Goal: Find specific page/section: Find specific page/section

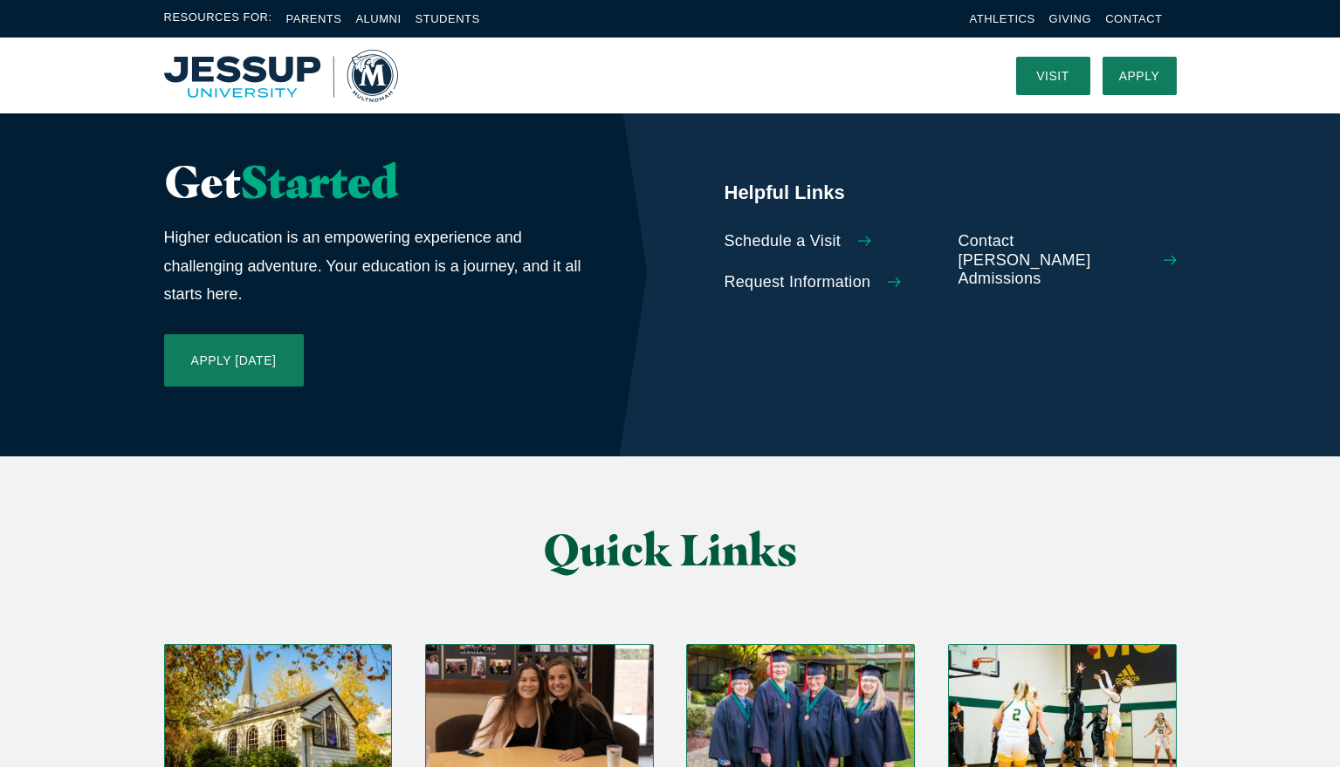
scroll to position [1424, 0]
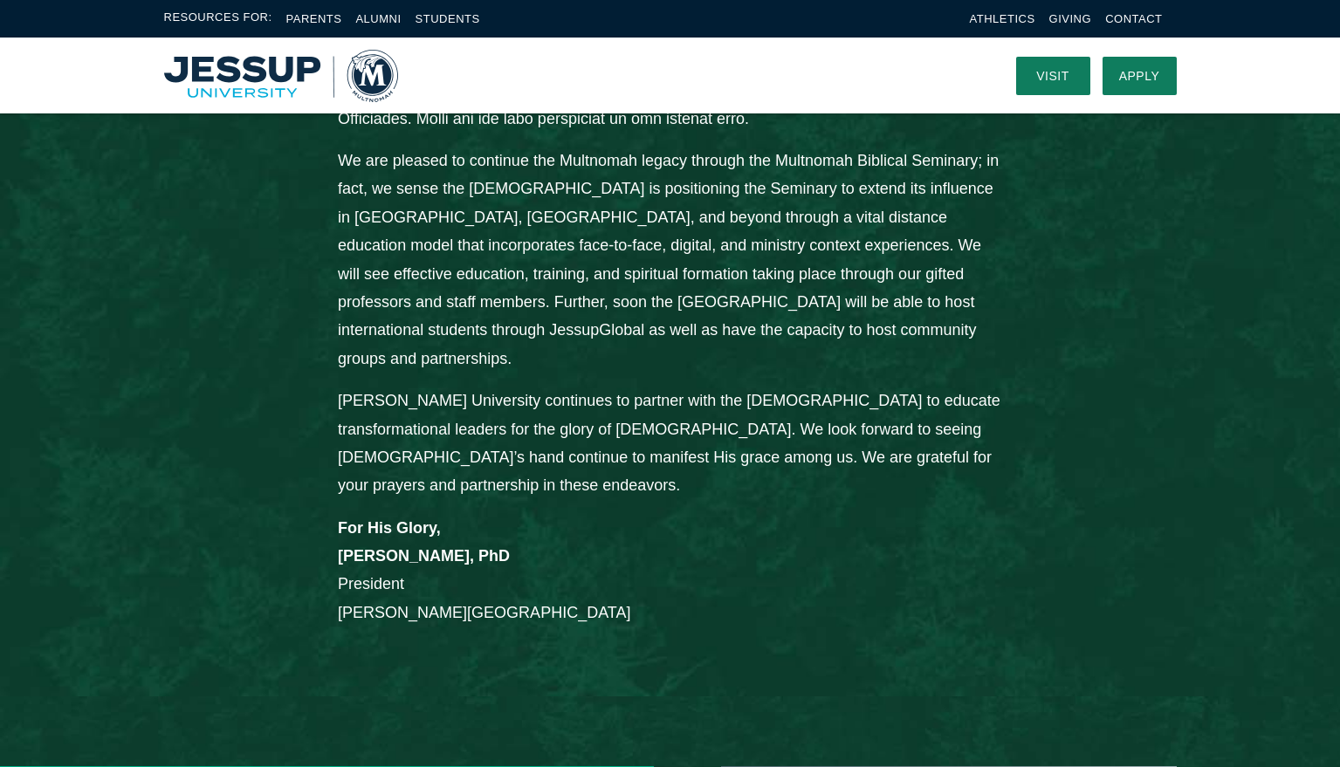
click at [1226, 83] on div "Visit Apply Menu" at bounding box center [670, 76] width 1117 height 76
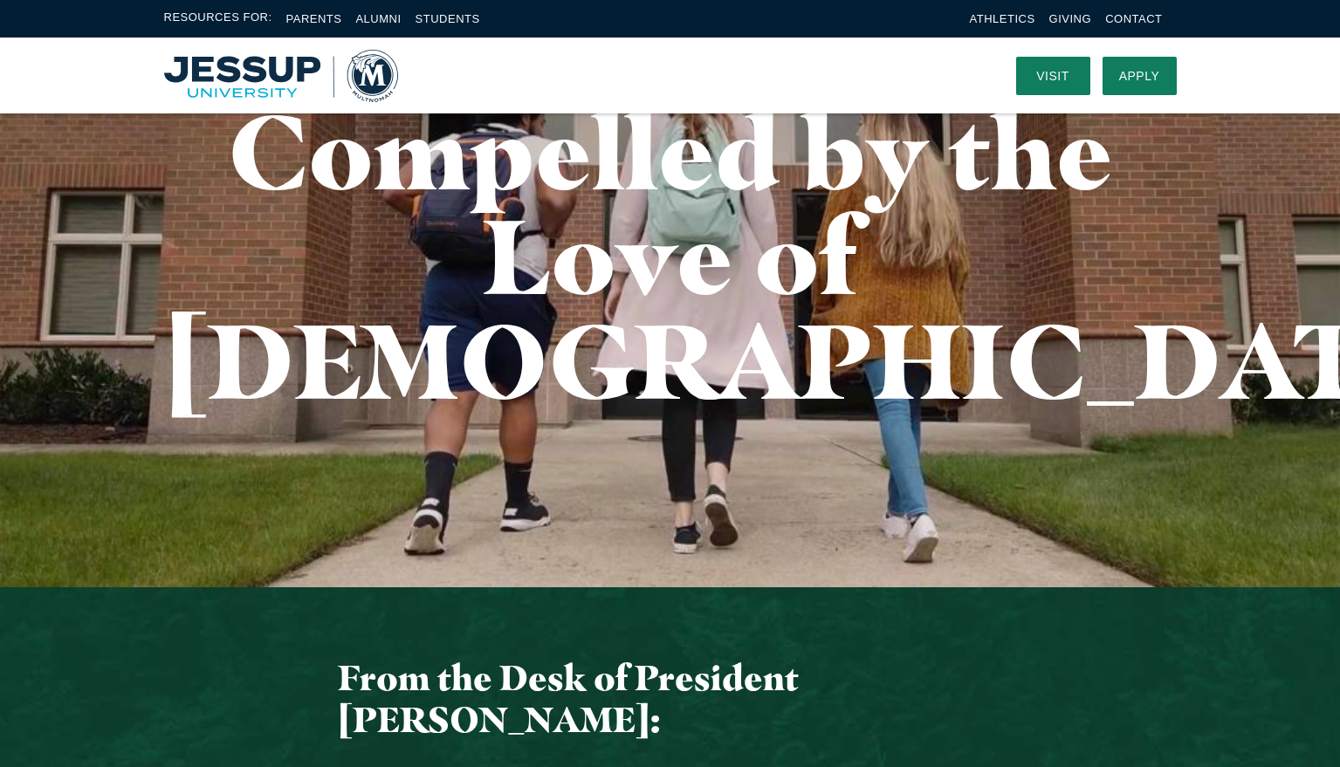
scroll to position [0, 0]
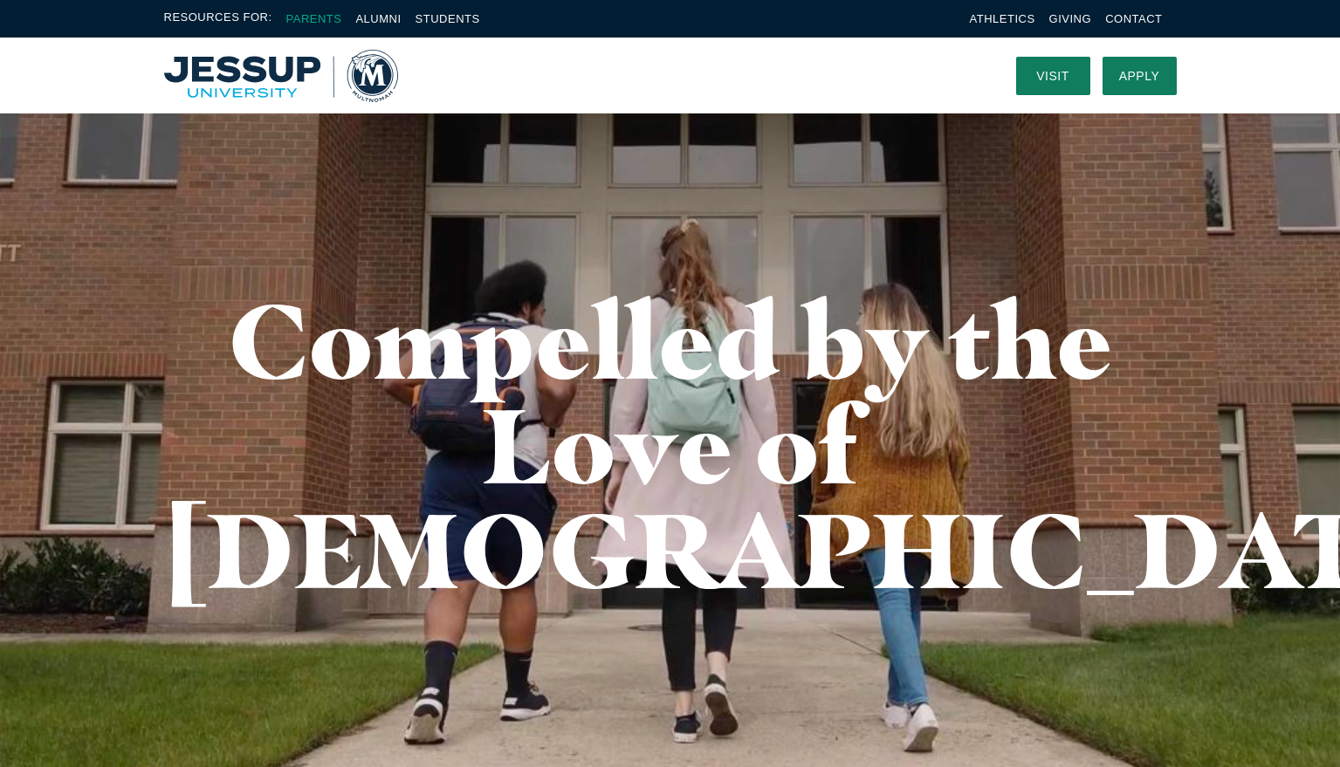
click at [291, 17] on link "Parents" at bounding box center [314, 18] width 56 height 13
